Goal: Ask a question

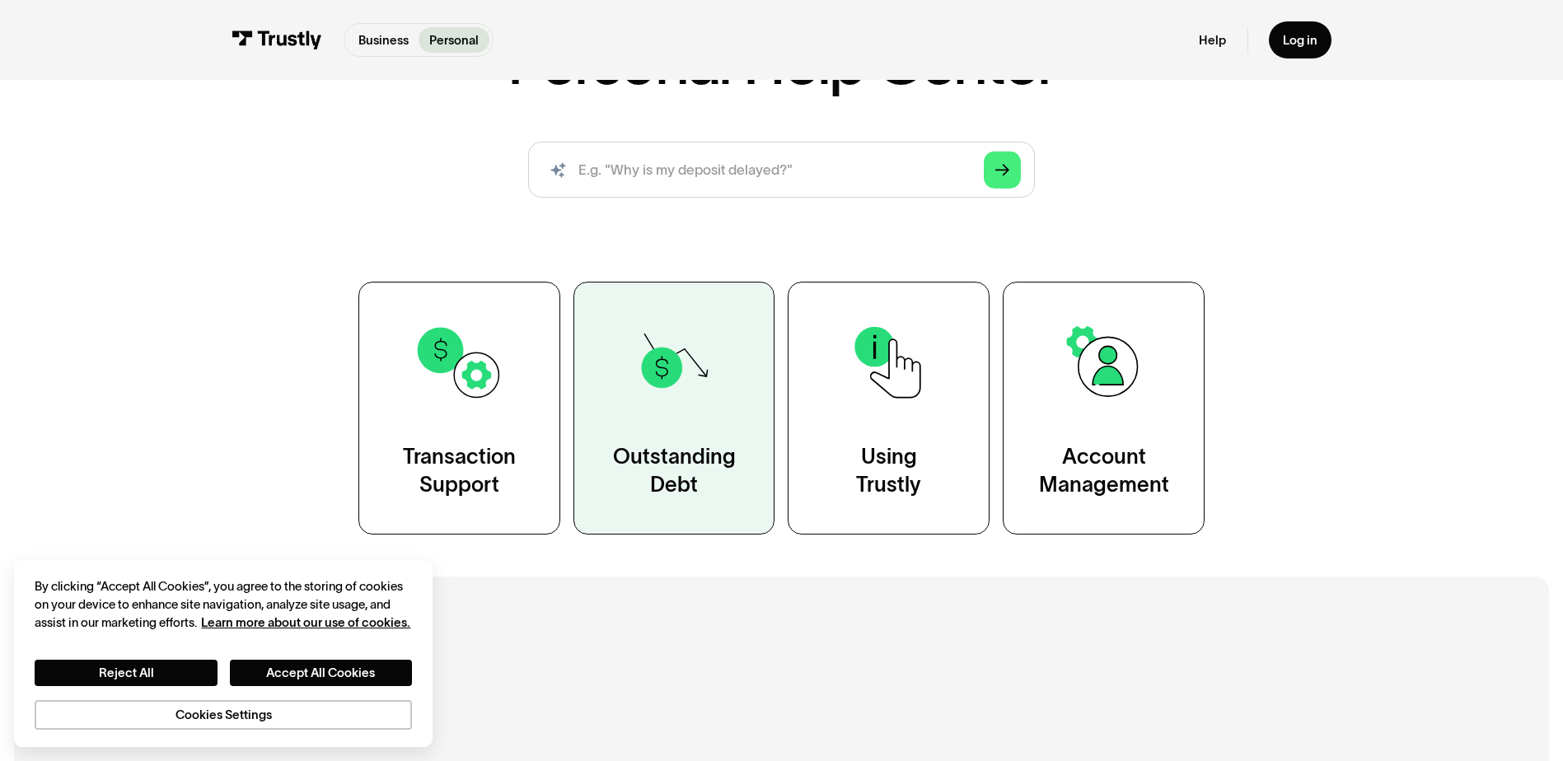
scroll to position [247, 0]
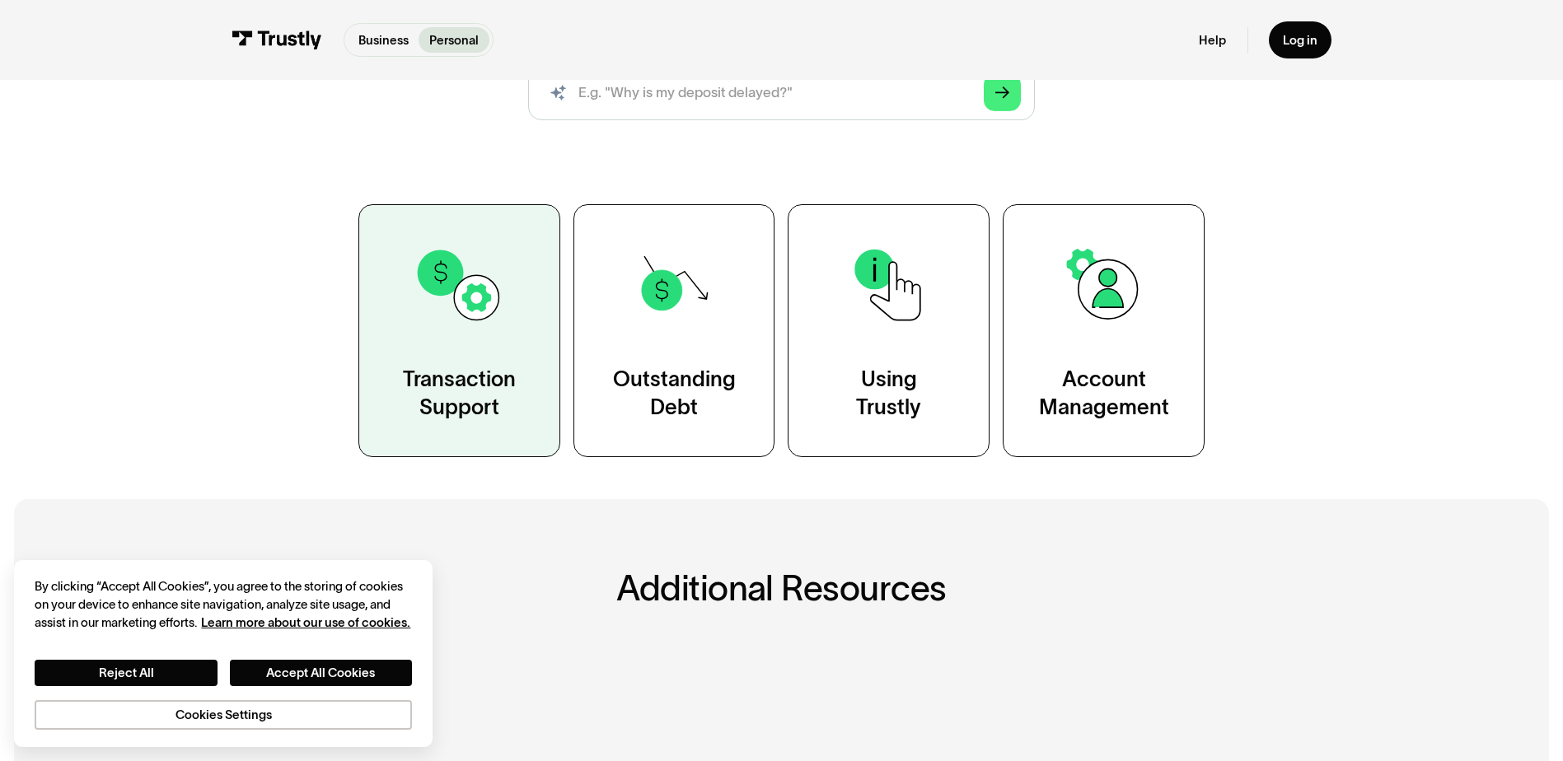
click at [471, 355] on link "Transaction Support" at bounding box center [459, 330] width 202 height 253
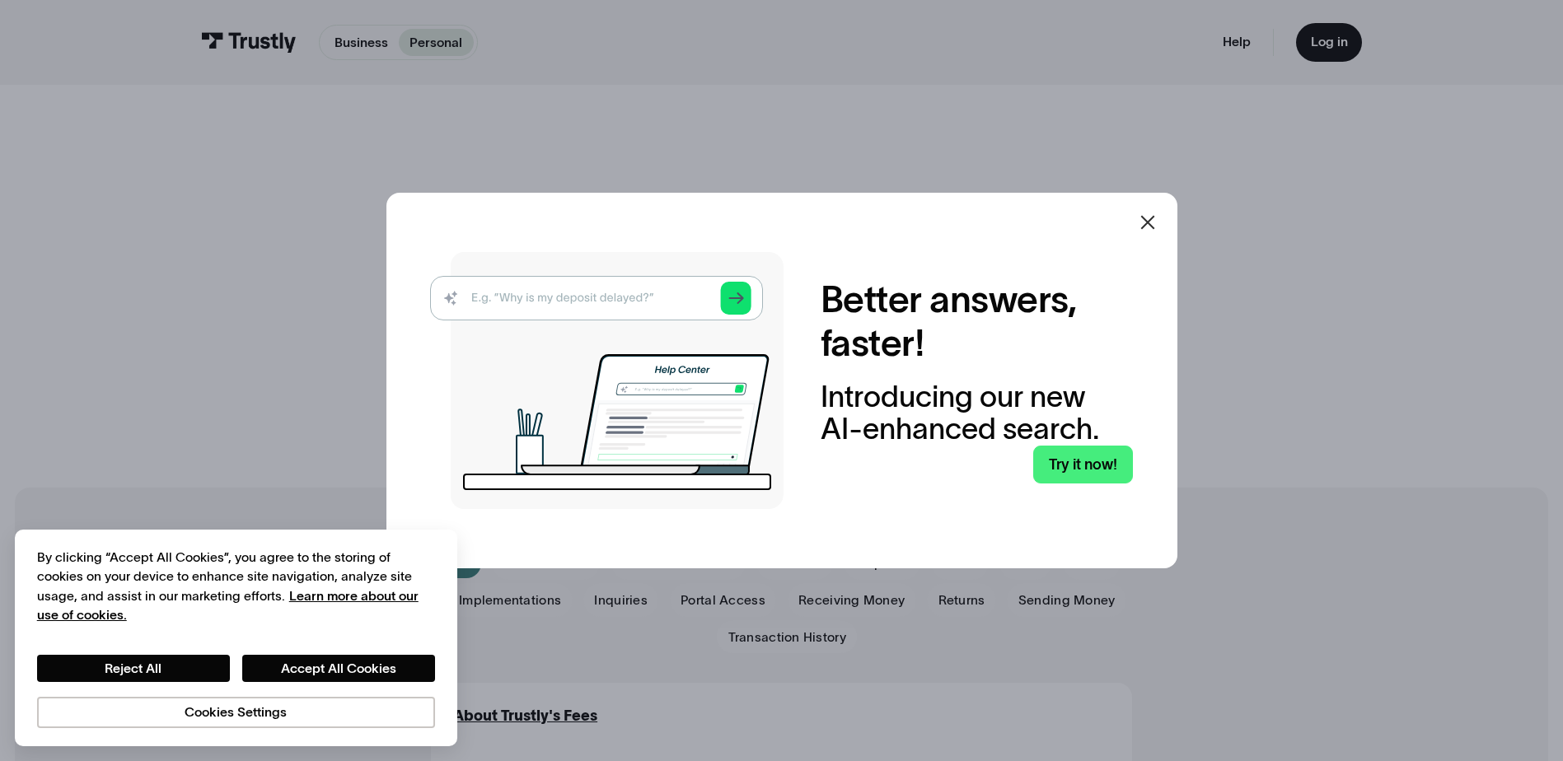
click at [1157, 219] on icon at bounding box center [1148, 223] width 20 height 20
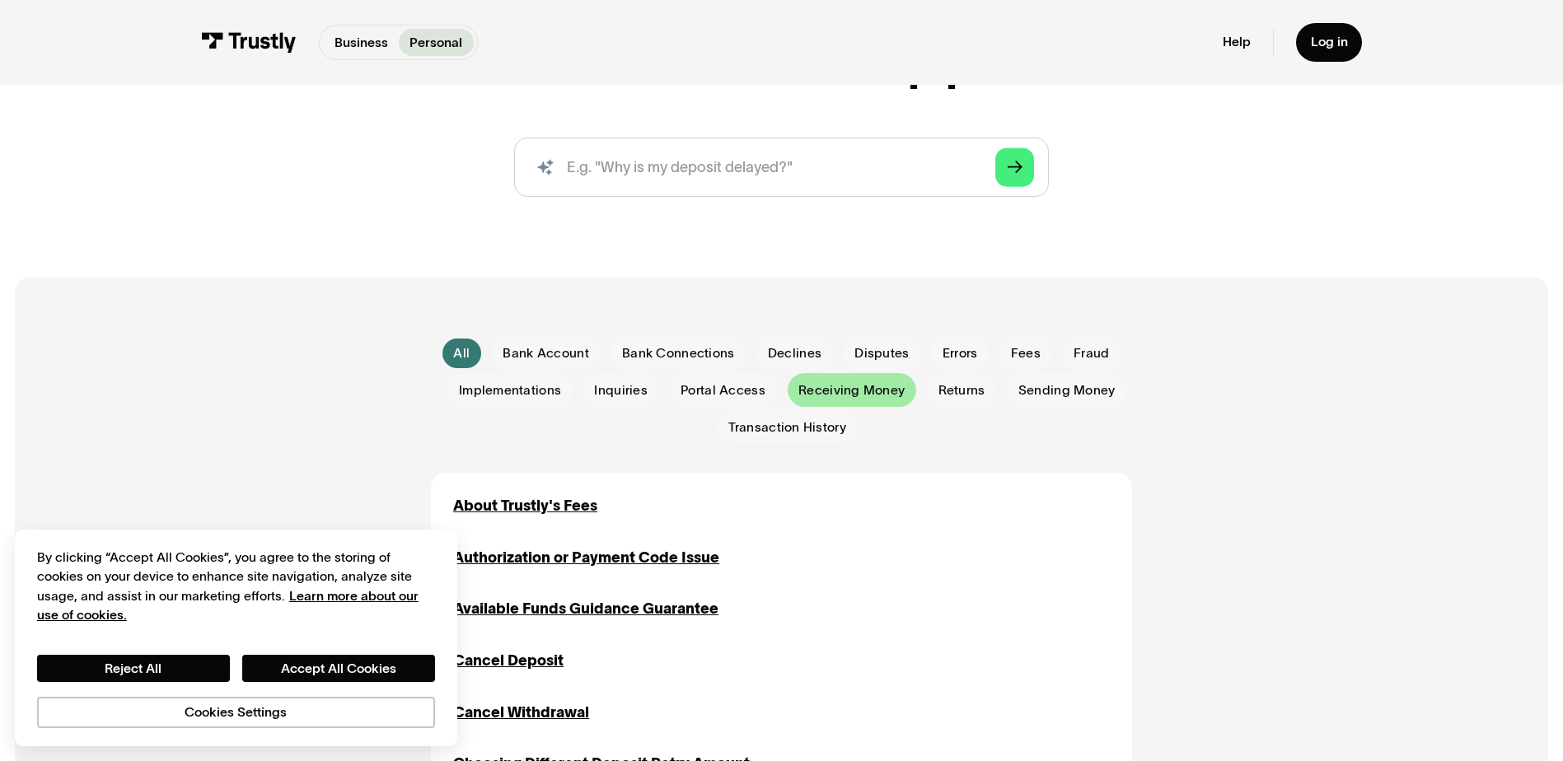
scroll to position [247, 0]
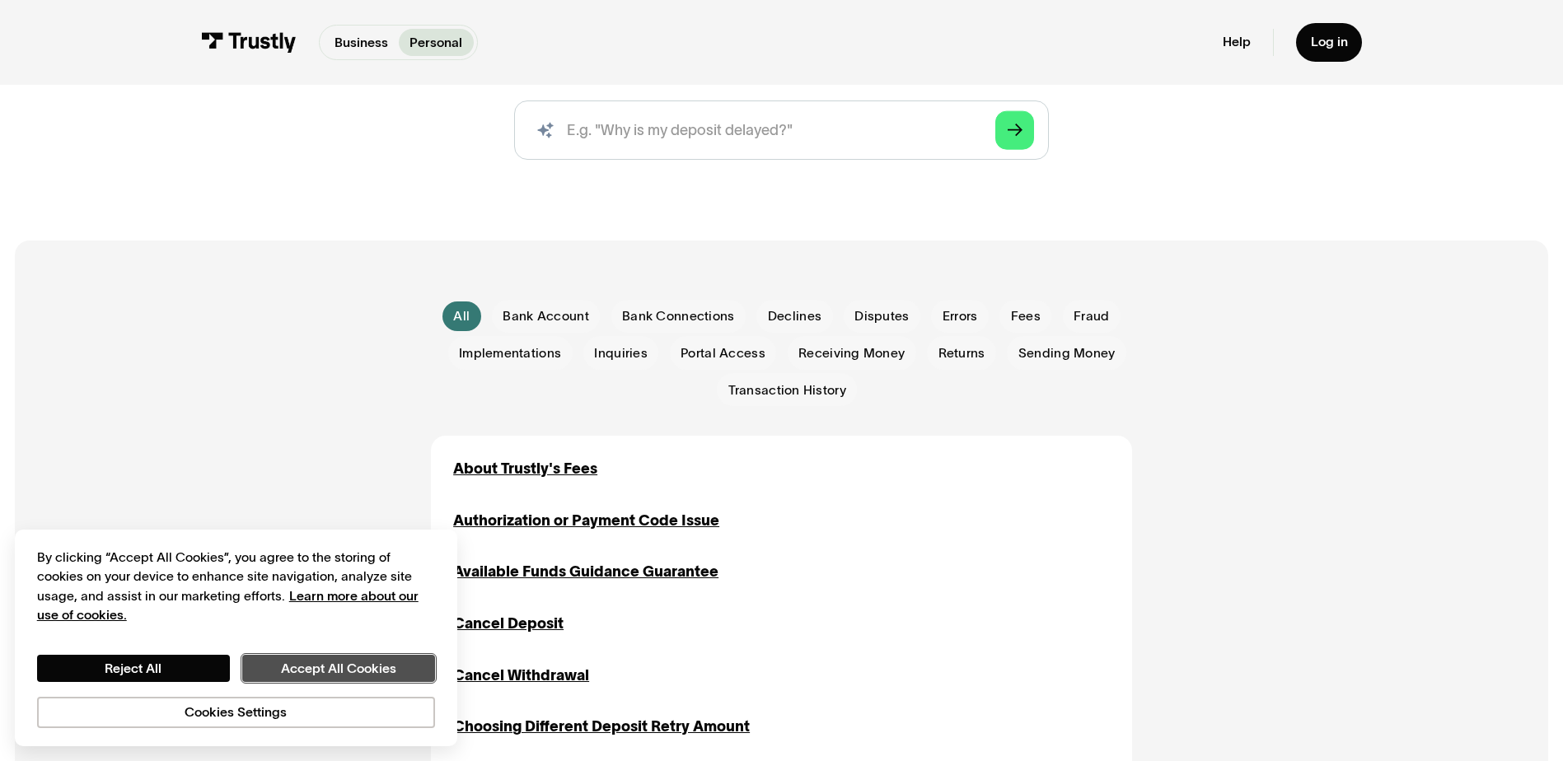
click at [297, 670] on button "Accept All Cookies" at bounding box center [338, 669] width 193 height 28
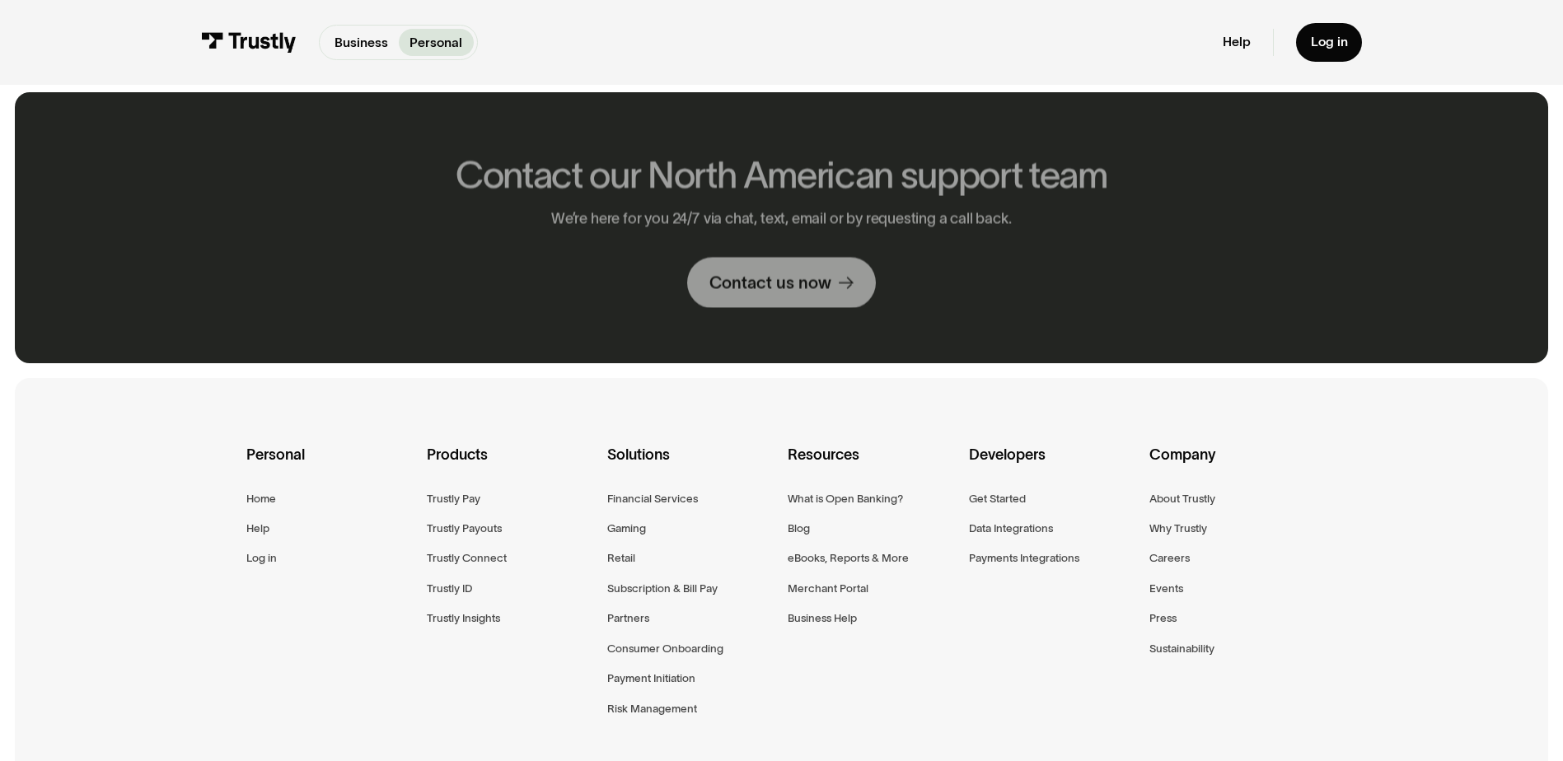
scroll to position [2719, 0]
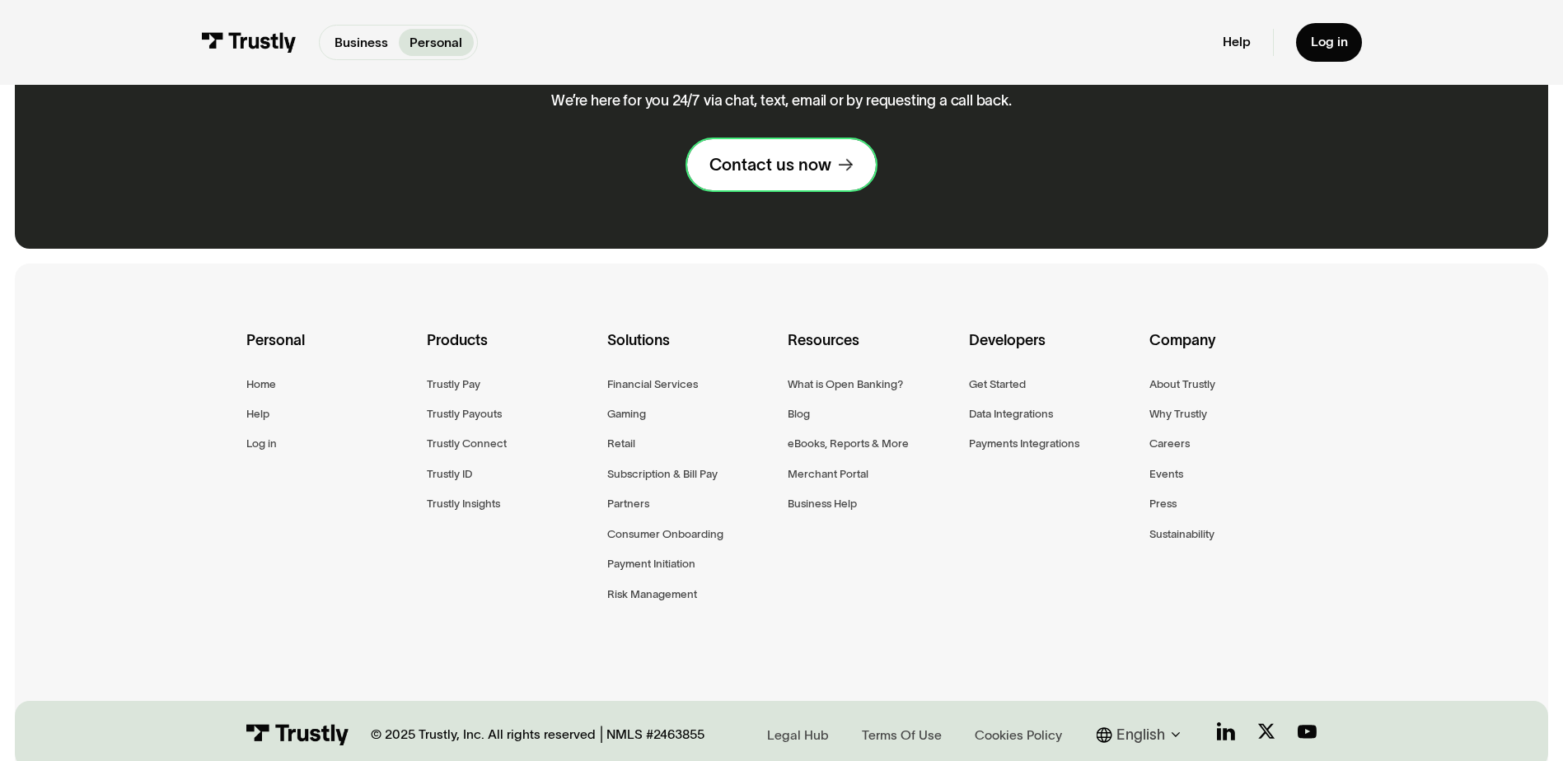
click at [772, 175] on div "Contact us now" at bounding box center [770, 164] width 122 height 21
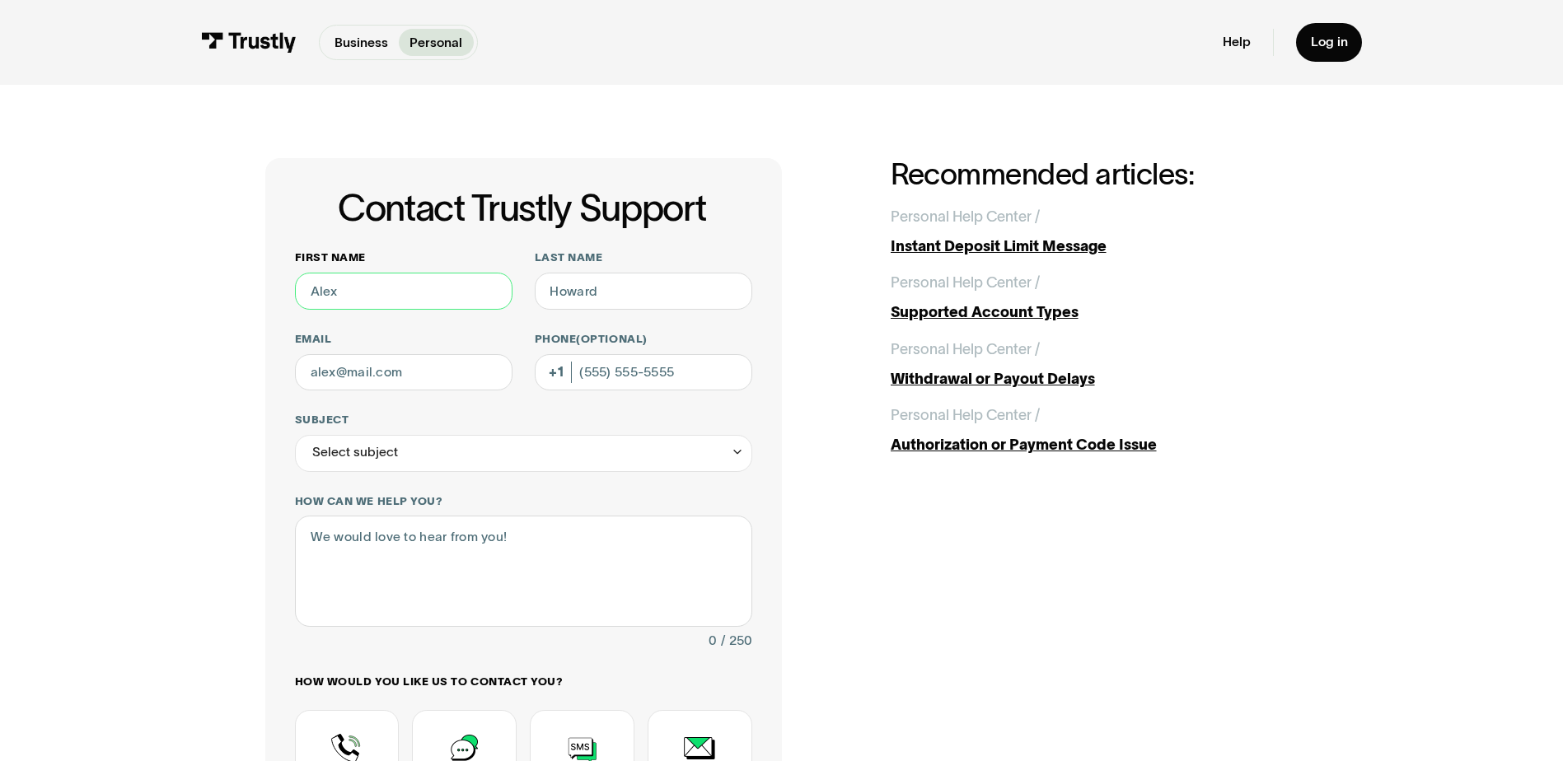
click at [413, 304] on input "First name" at bounding box center [403, 291] width 217 height 37
type input "[PERSON_NAME]"
type input "Maple"
type input "[EMAIL_ADDRESS][DOMAIN_NAME]"
type input "[PHONE_NUMBER]"
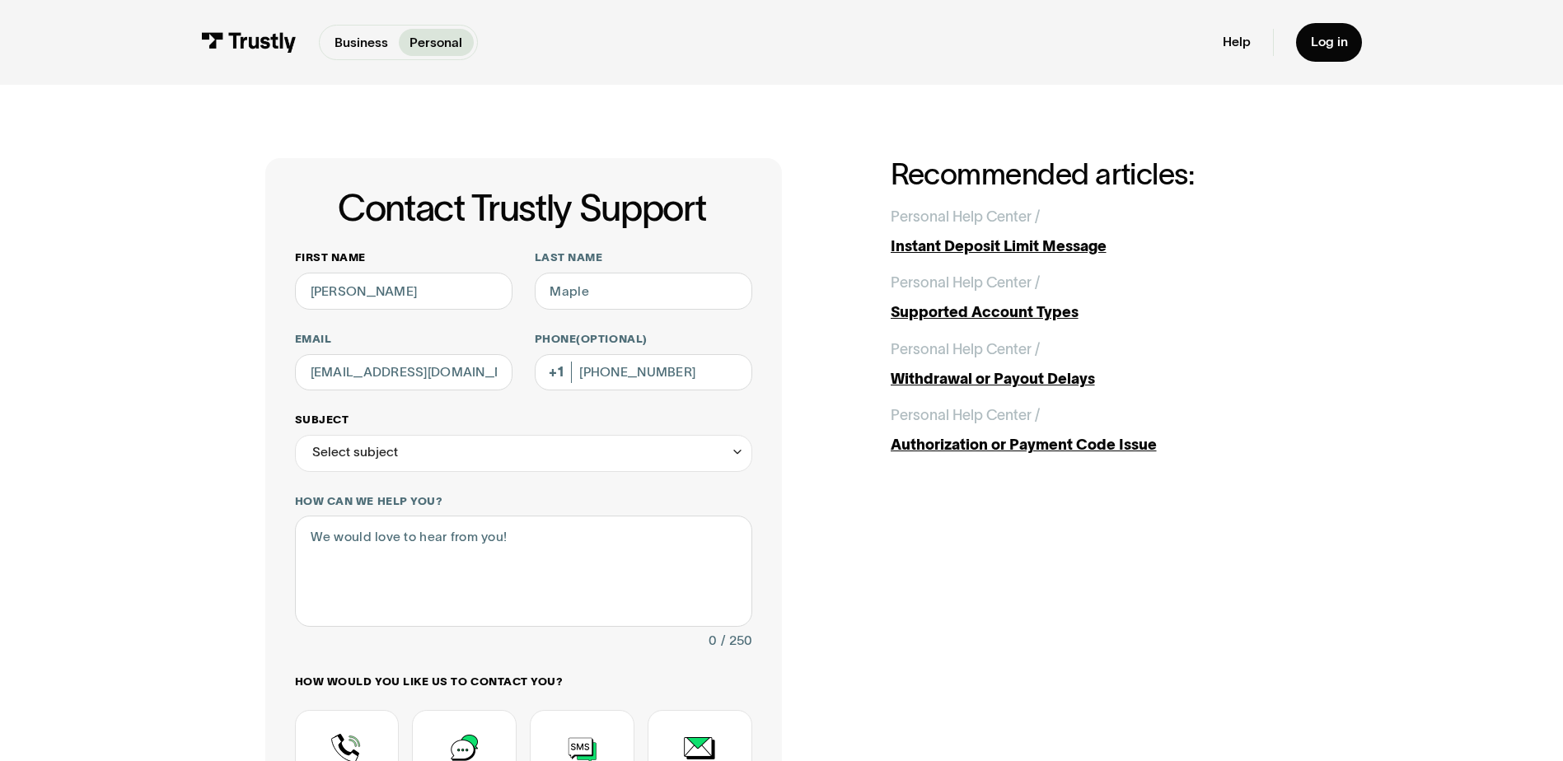
click at [528, 463] on div "Select subject" at bounding box center [523, 453] width 457 height 37
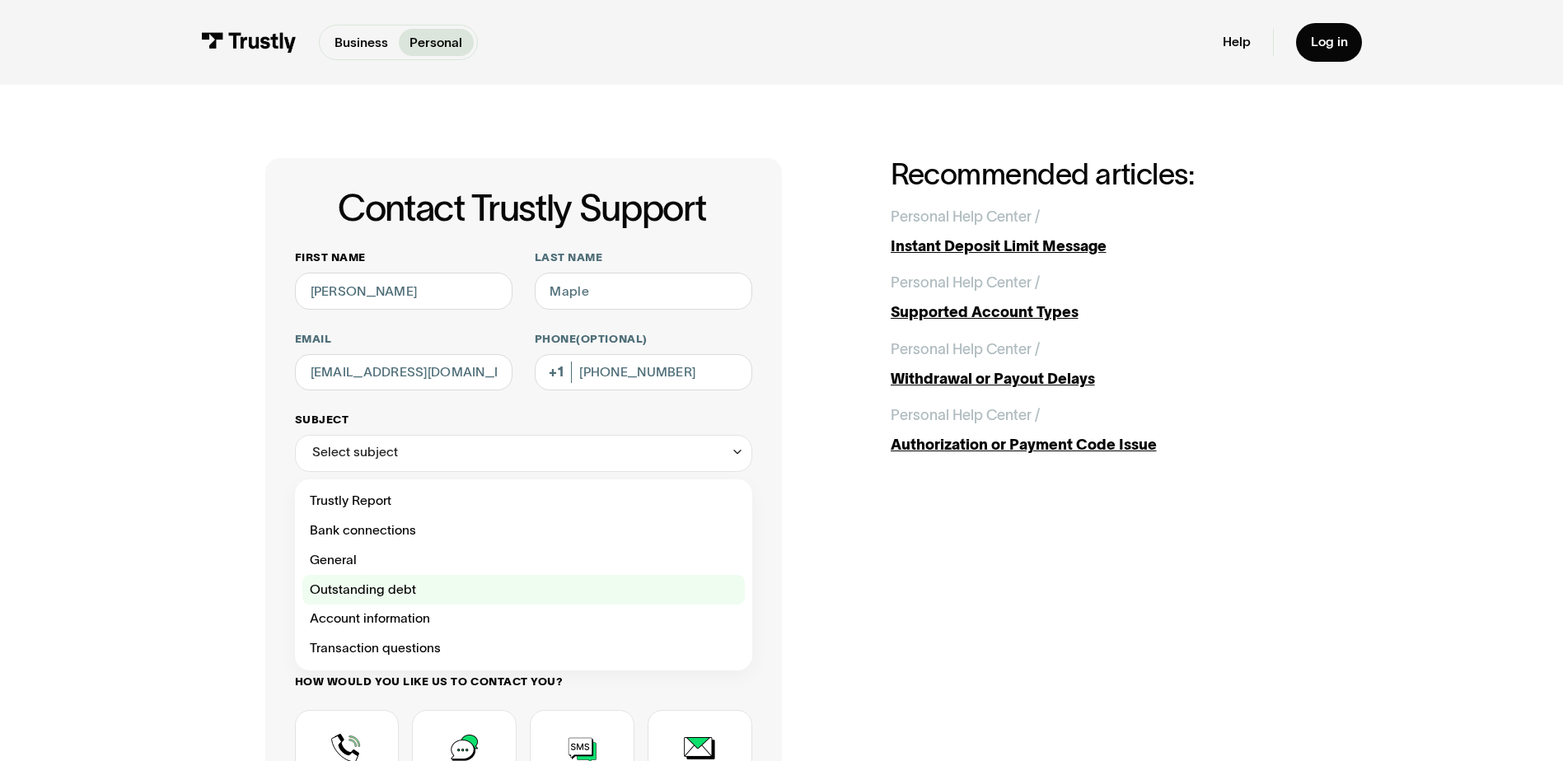
click at [512, 600] on div "Contact Trustly Support" at bounding box center [523, 590] width 442 height 30
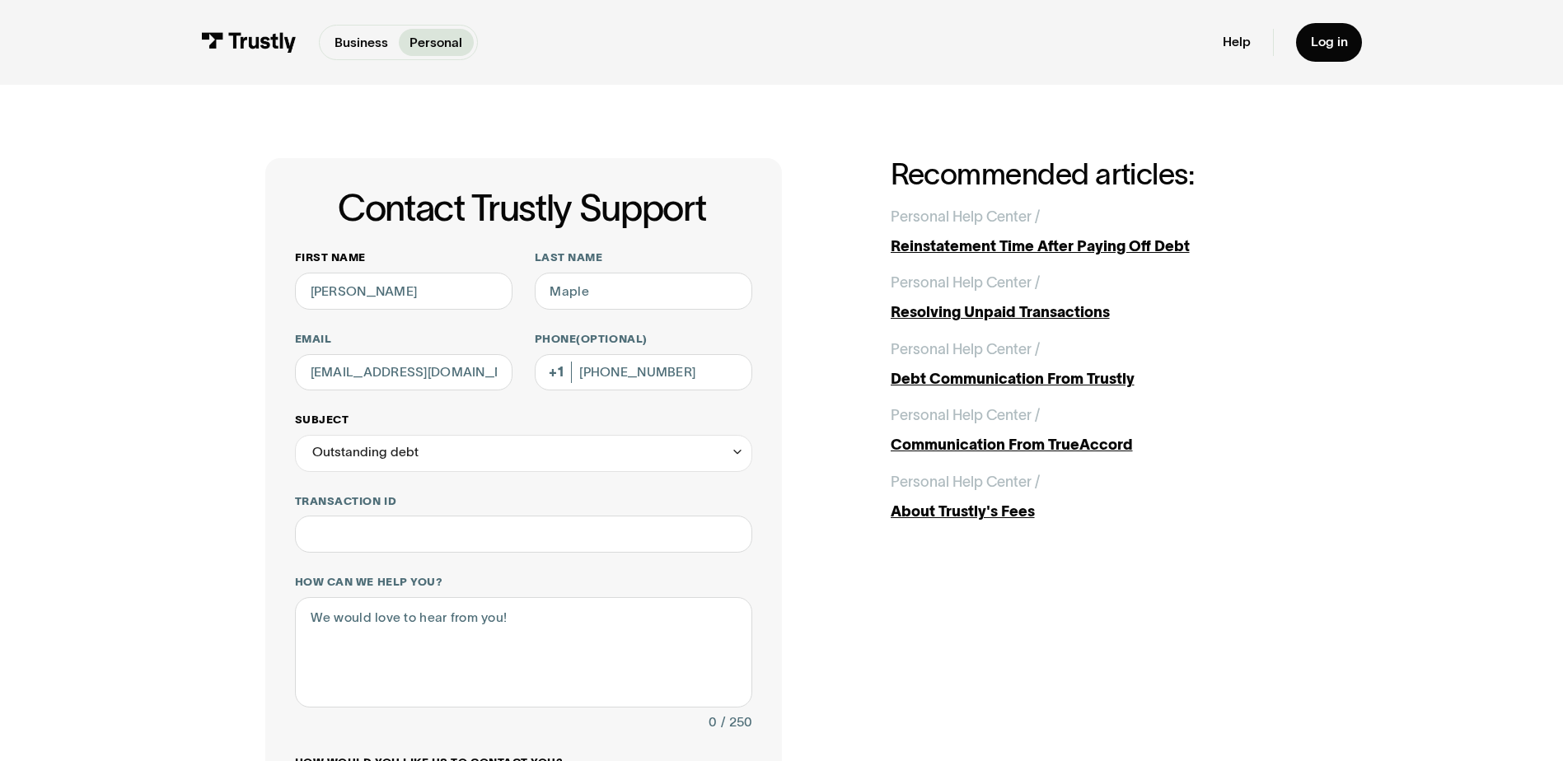
click at [542, 461] on div "Outstanding debt" at bounding box center [523, 453] width 457 height 37
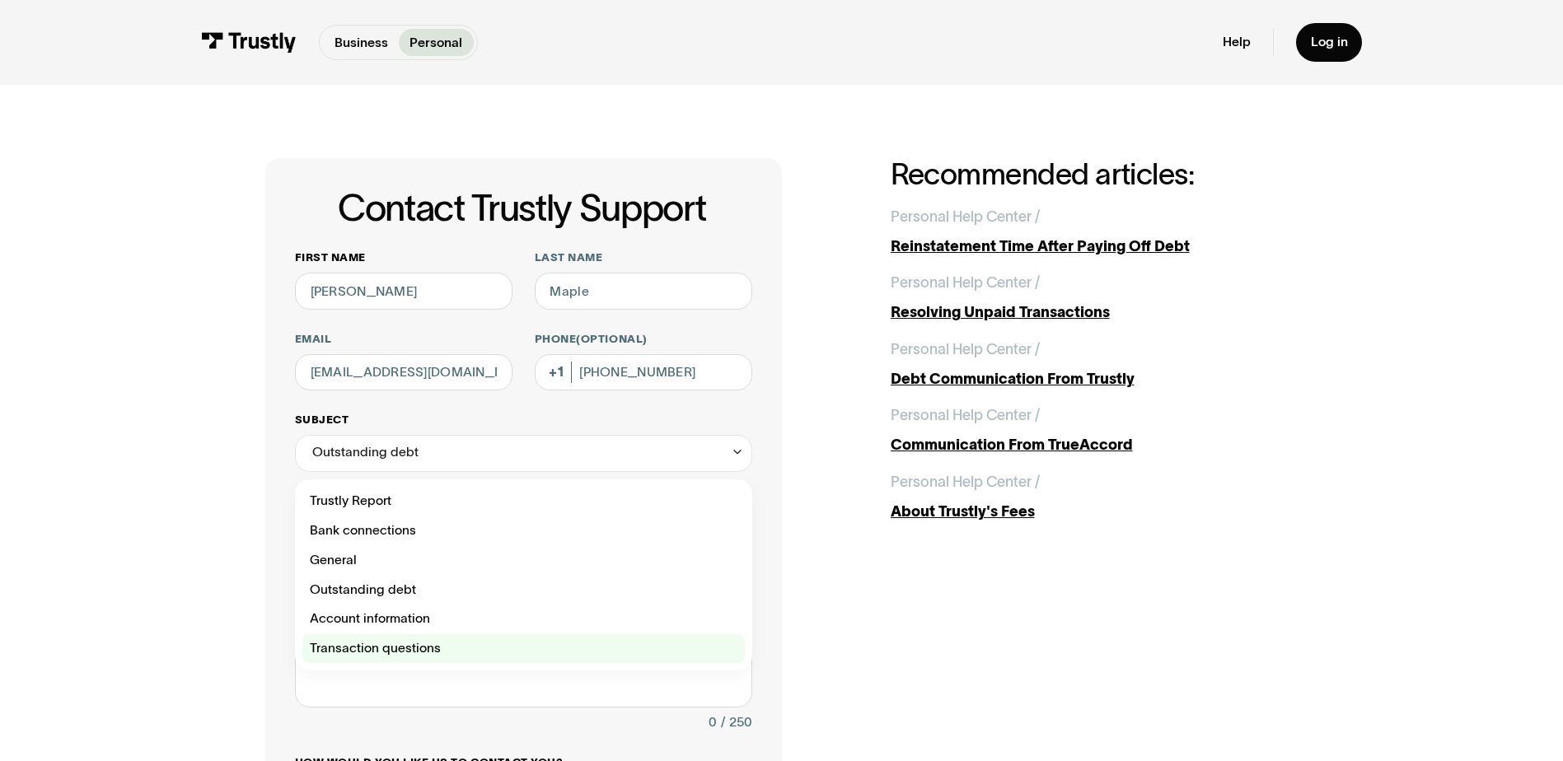
click at [491, 651] on div "Contact Trustly Support" at bounding box center [523, 649] width 442 height 30
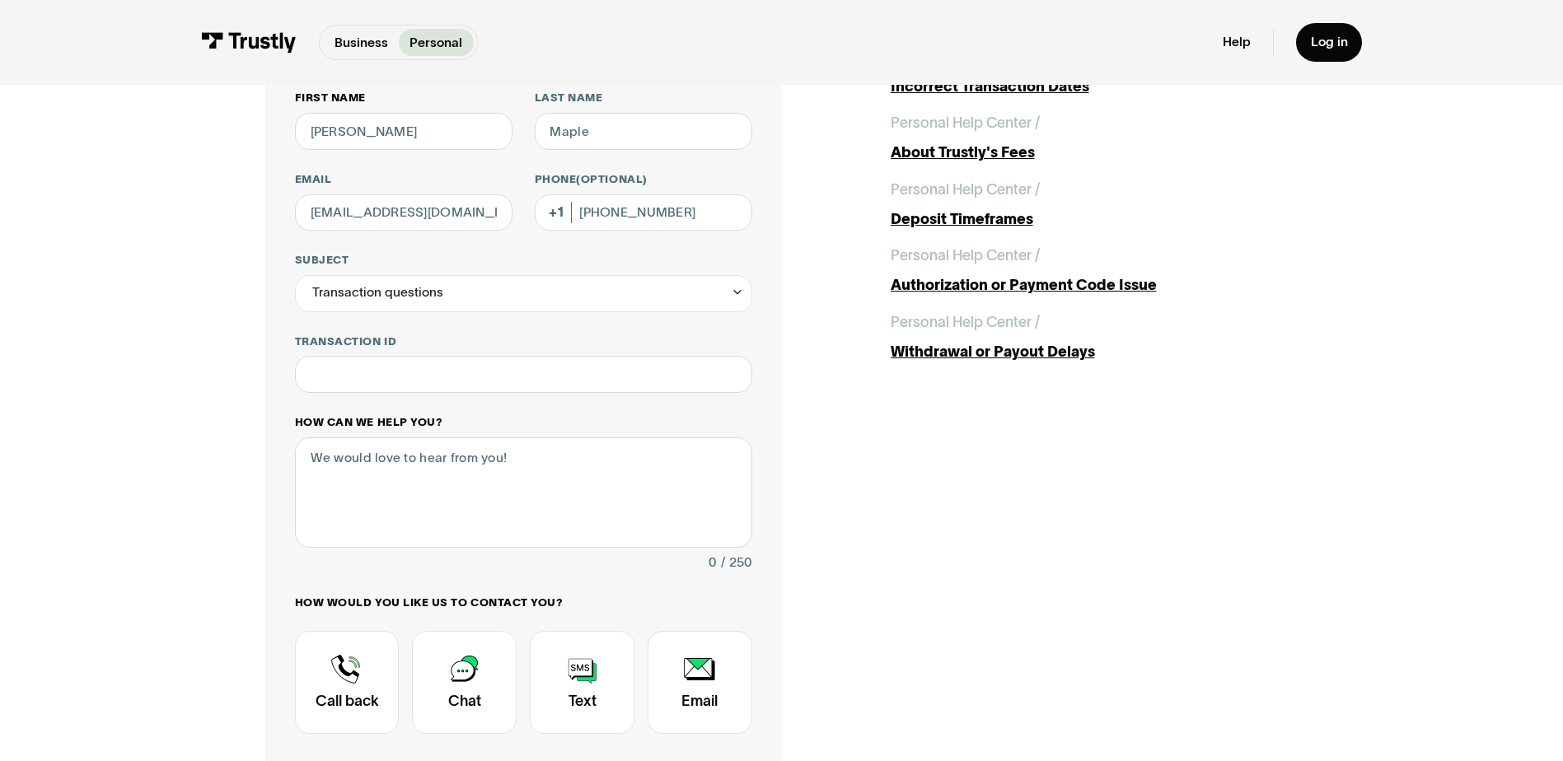
scroll to position [165, 0]
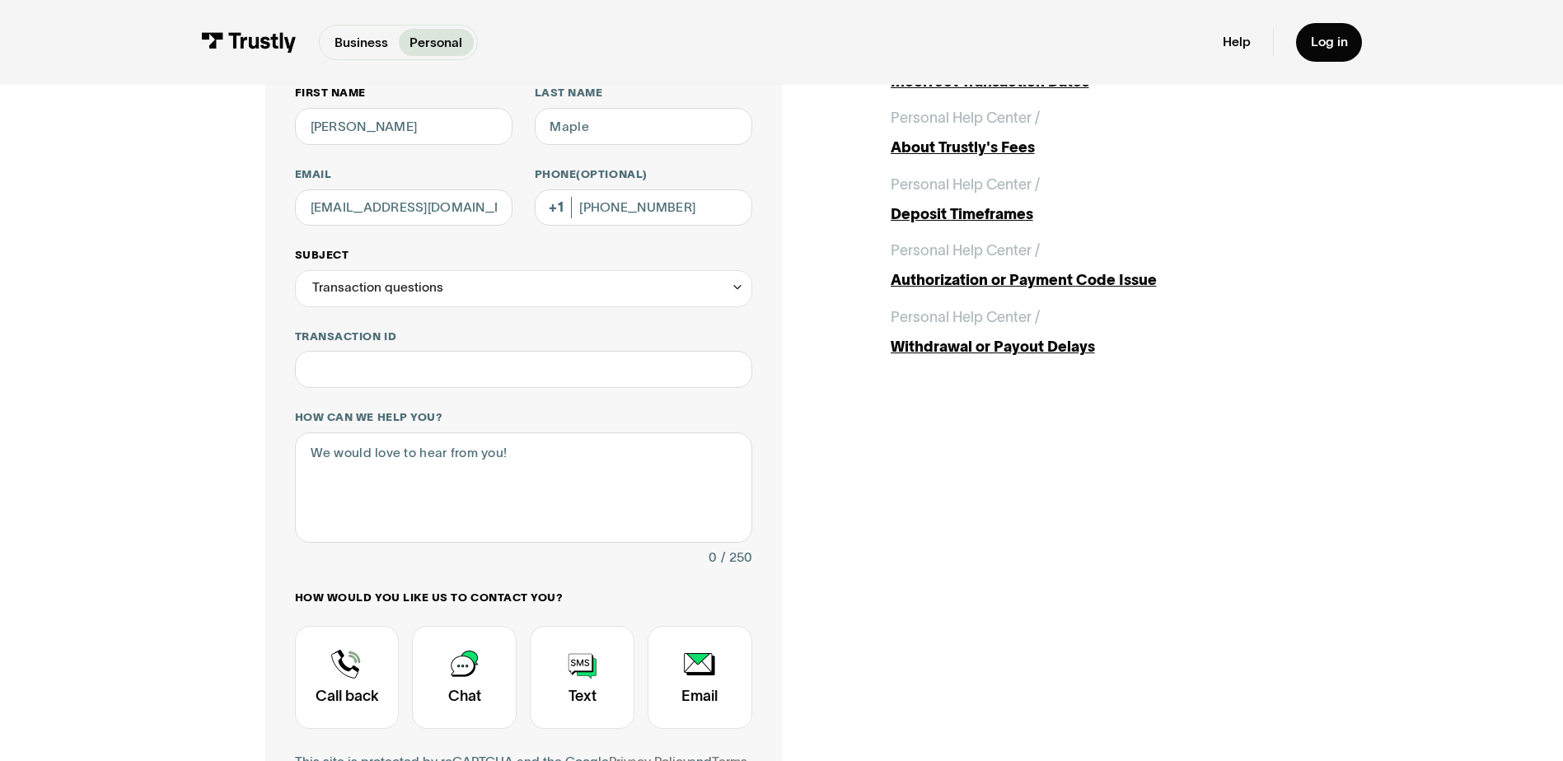
click at [541, 286] on div "Transaction questions" at bounding box center [523, 288] width 457 height 37
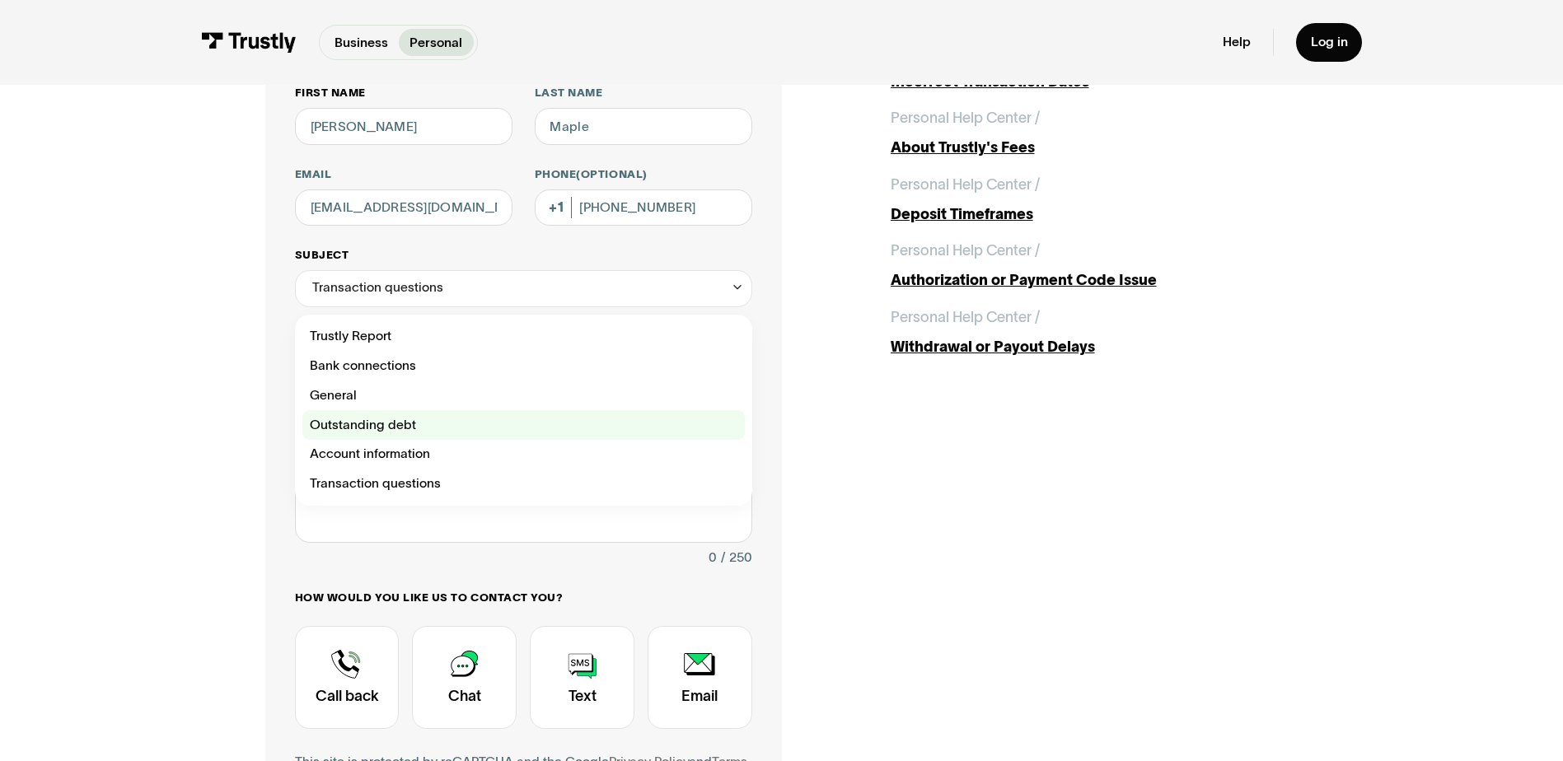
click at [439, 429] on div "Contact Trustly Support" at bounding box center [523, 425] width 442 height 30
type input "**********"
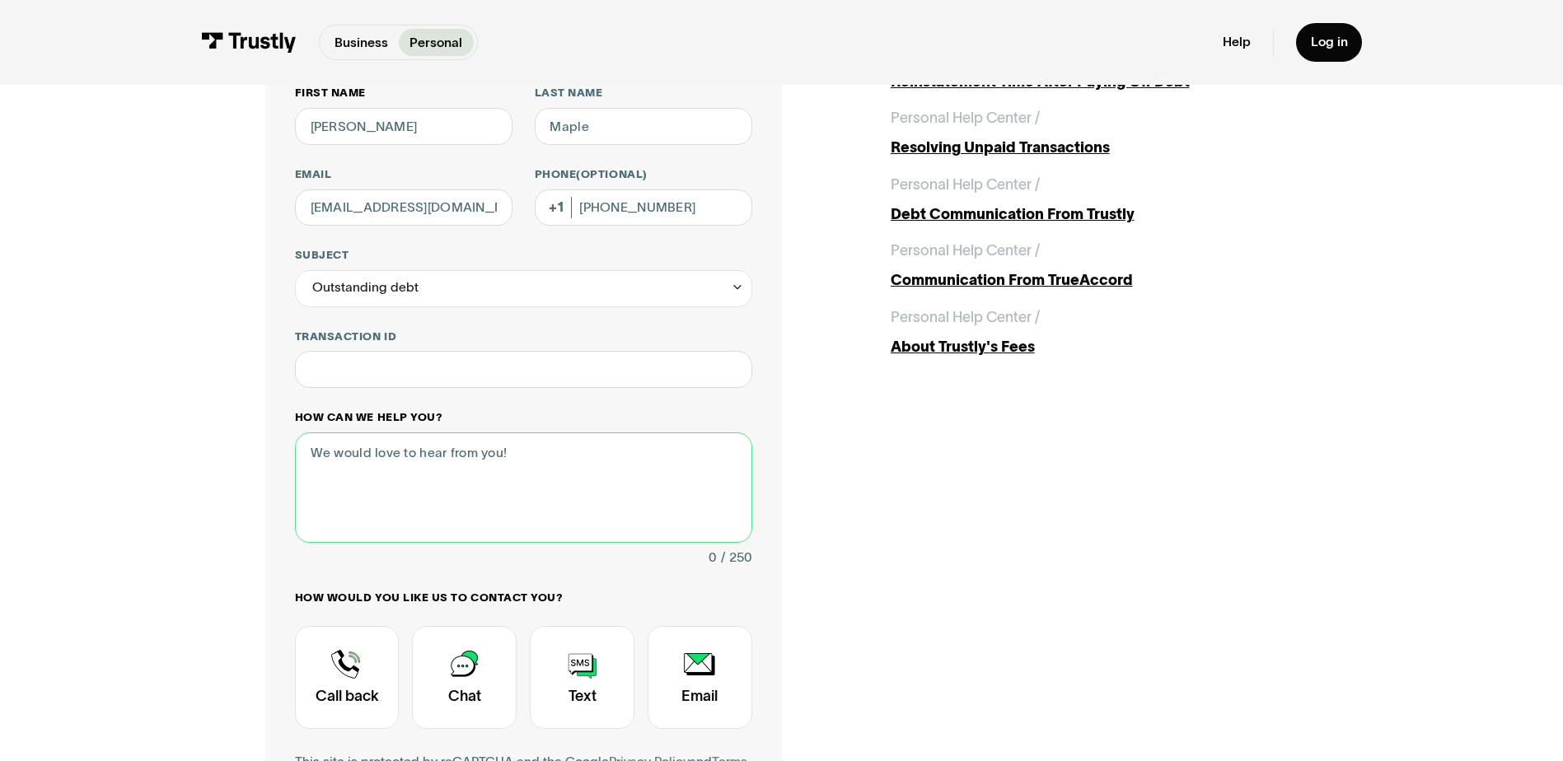
click at [470, 465] on textarea "How can we help you?" at bounding box center [523, 487] width 457 height 110
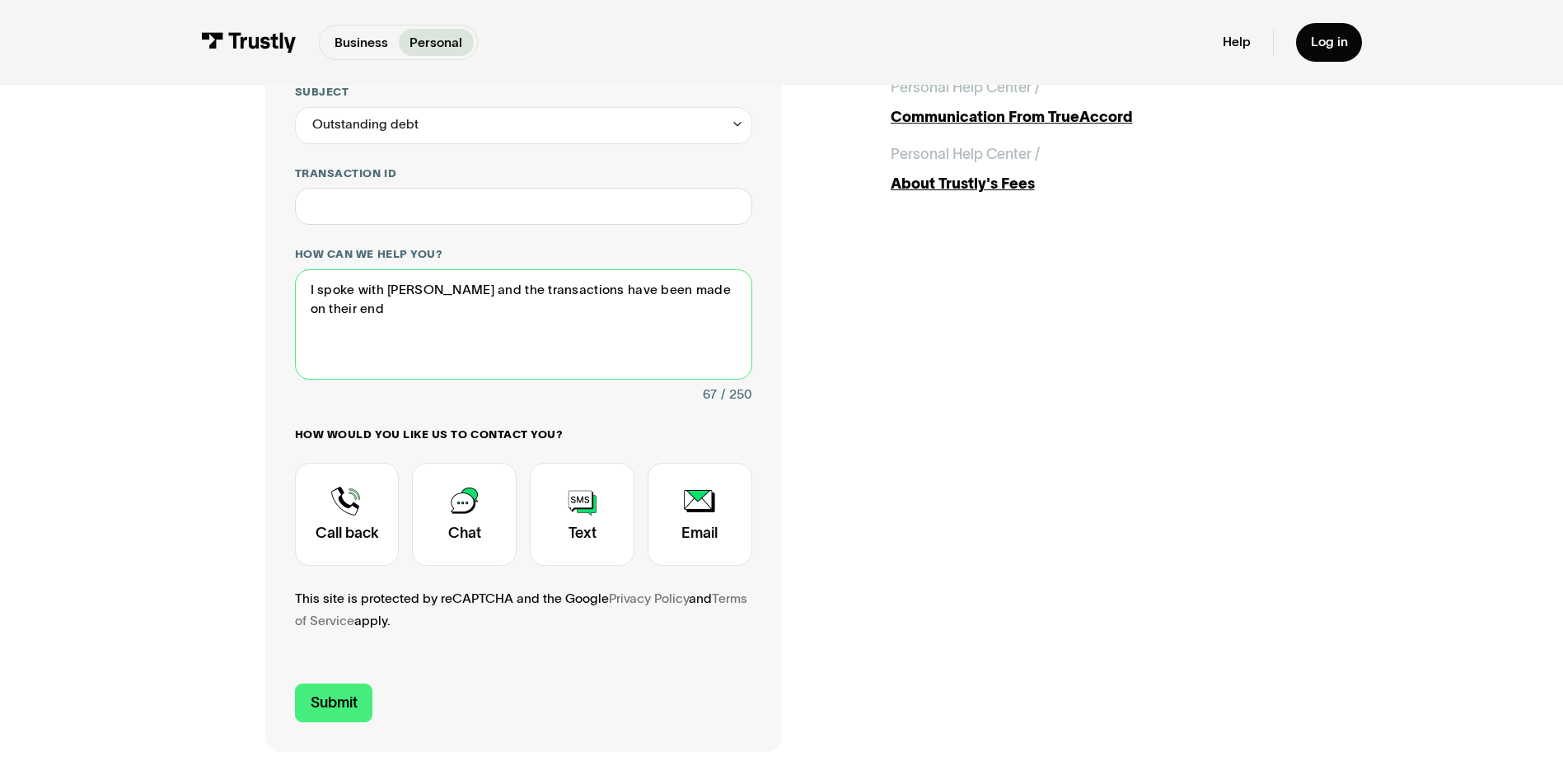
scroll to position [330, 0]
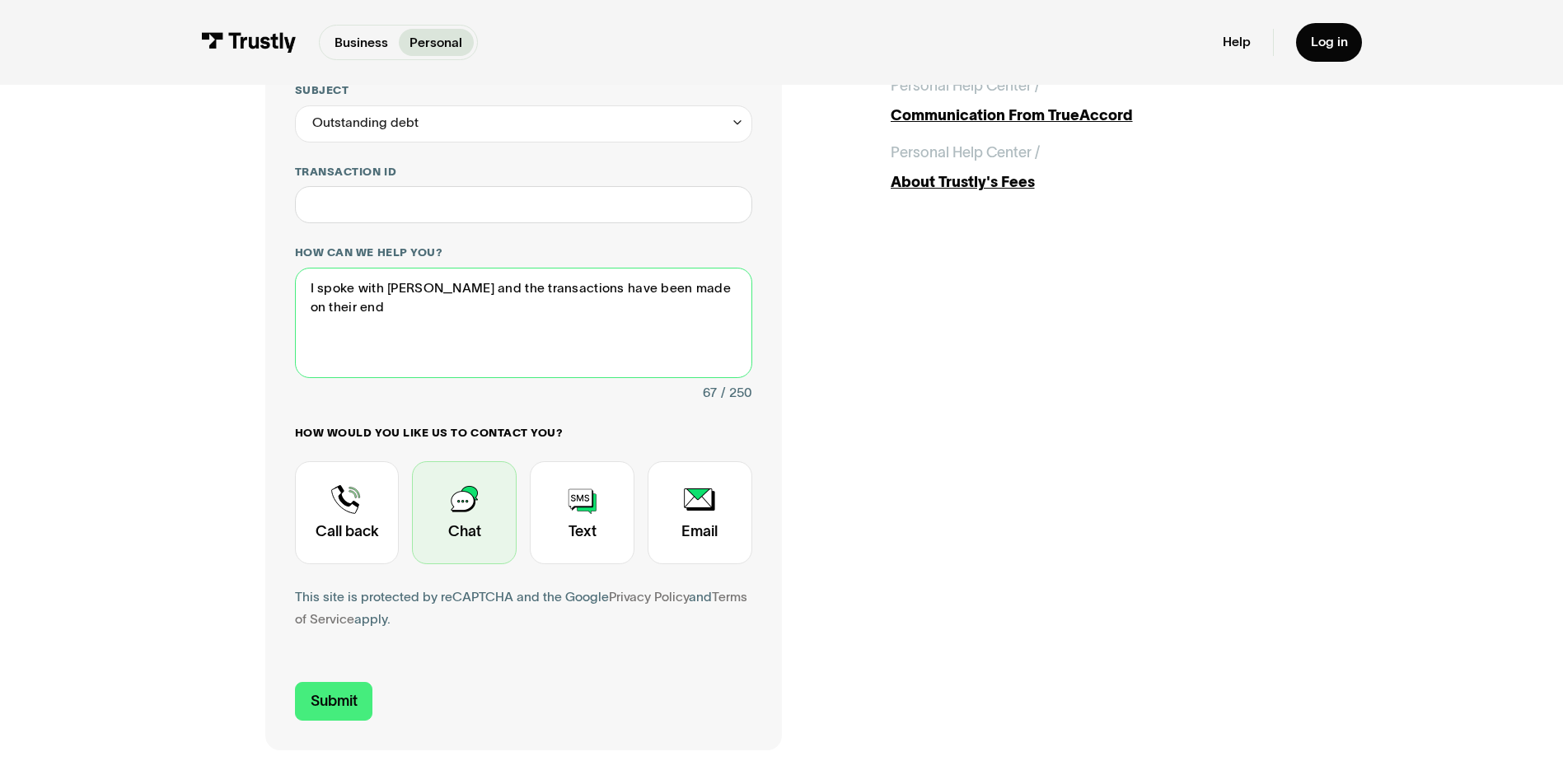
type textarea "I spoke with [PERSON_NAME] and the transactions have been made on their end"
click at [479, 526] on div "Contact Trustly Support" at bounding box center [464, 512] width 105 height 103
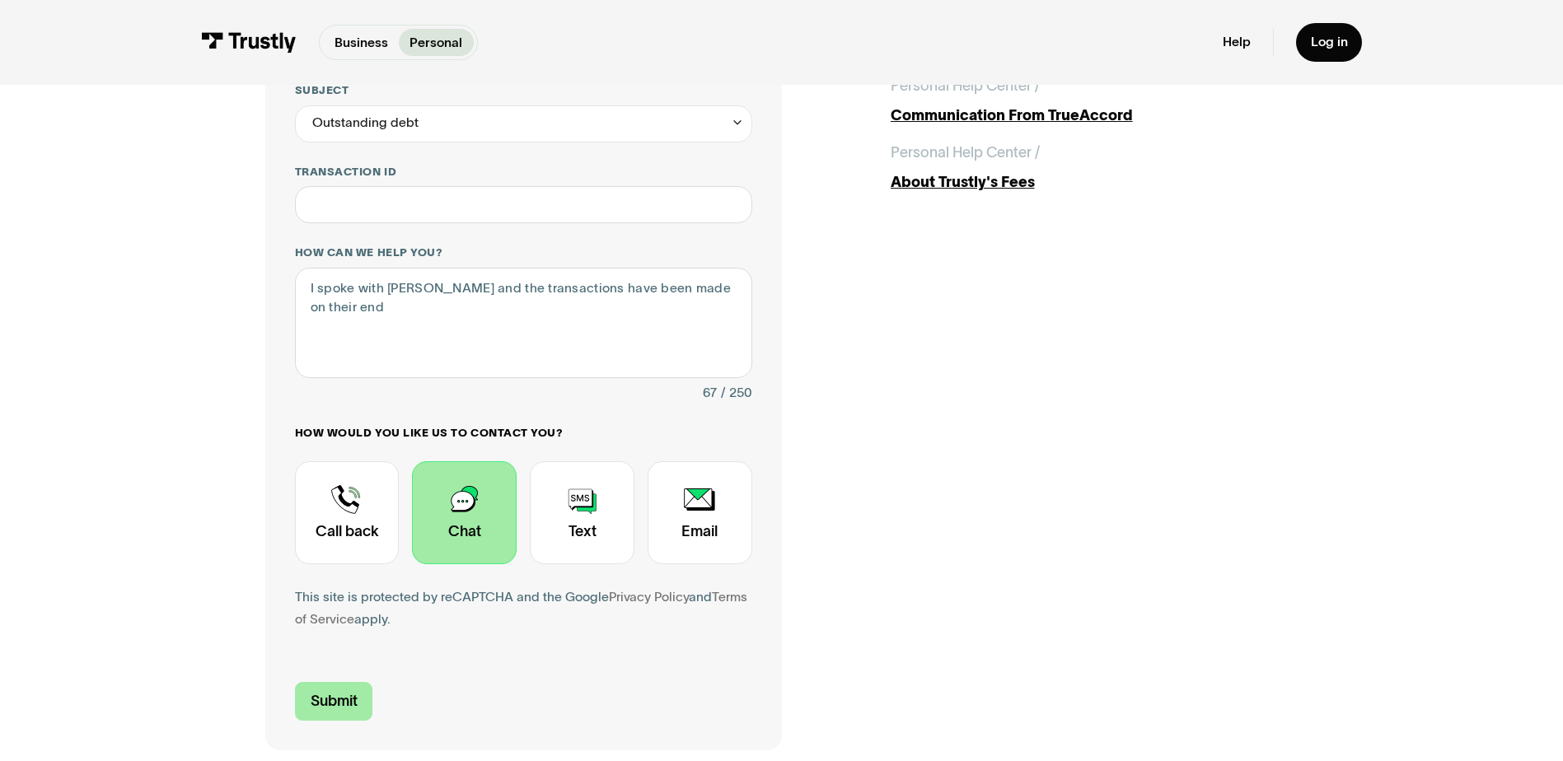
click at [350, 704] on input "Submit" at bounding box center [334, 701] width 78 height 39
type input "[PHONE_NUMBER]"
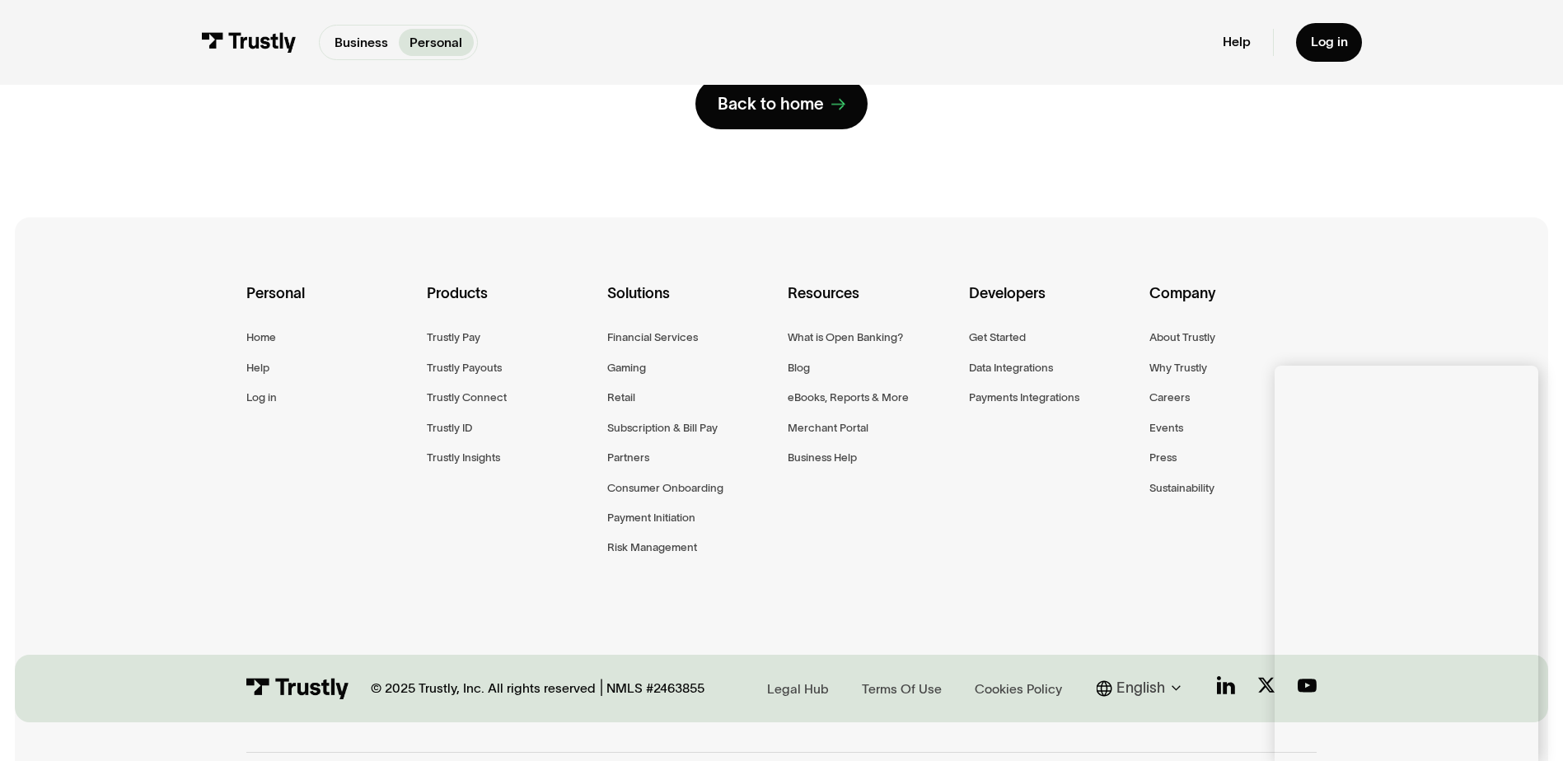
scroll to position [344, 0]
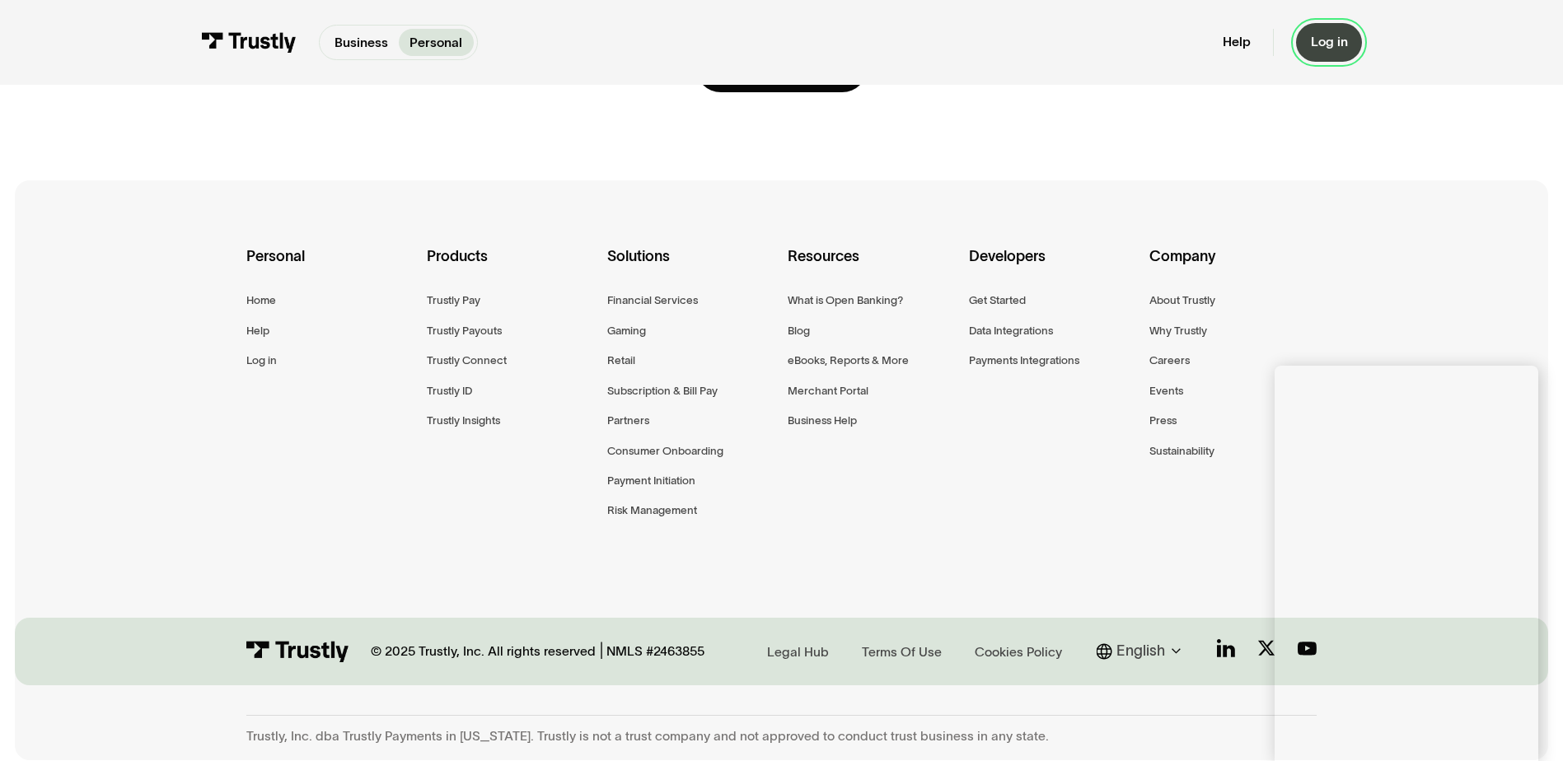
click at [1332, 50] on div "Log in" at bounding box center [1329, 42] width 37 height 16
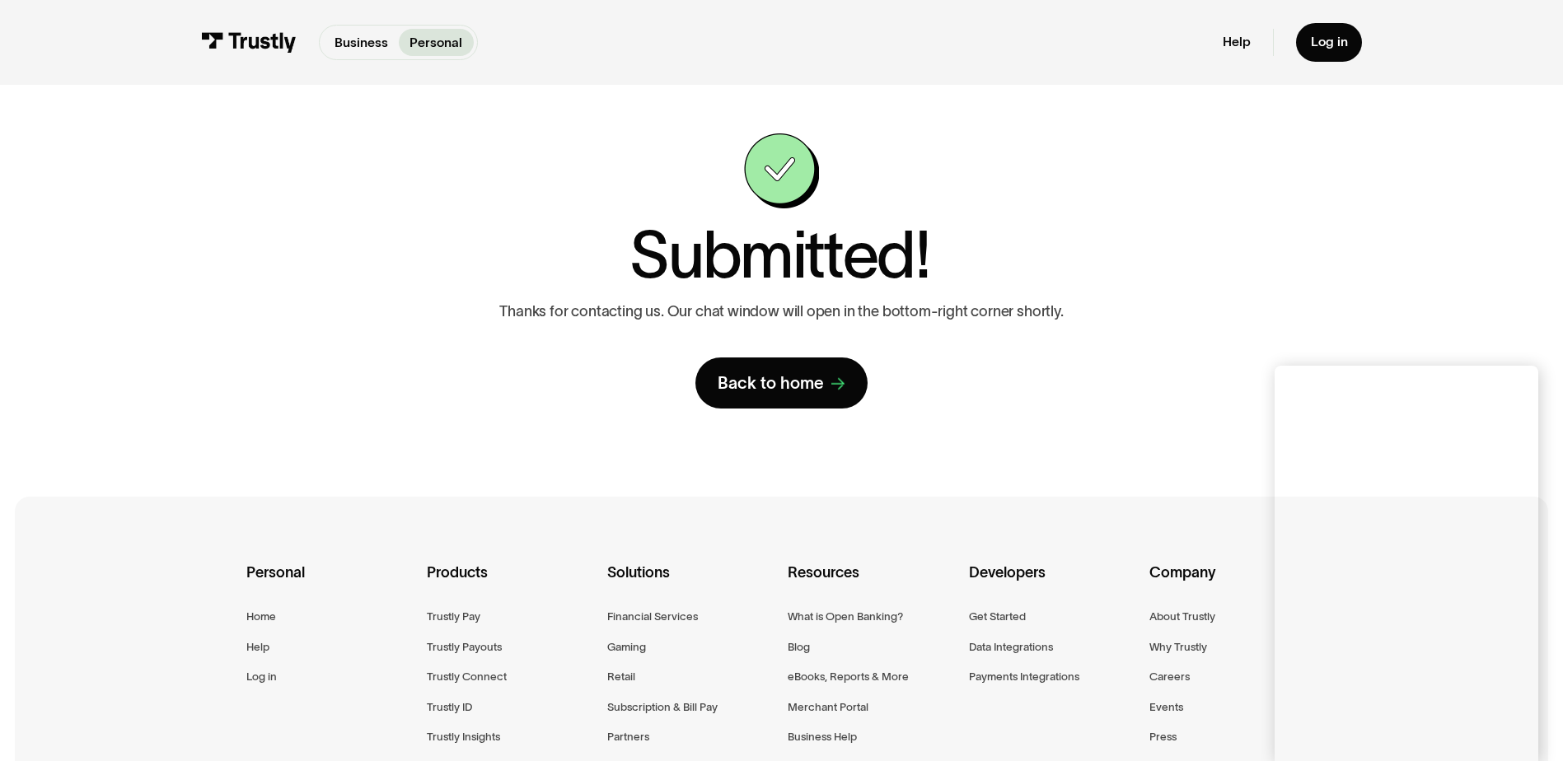
scroll to position [0, 0]
